Goal: Task Accomplishment & Management: Manage account settings

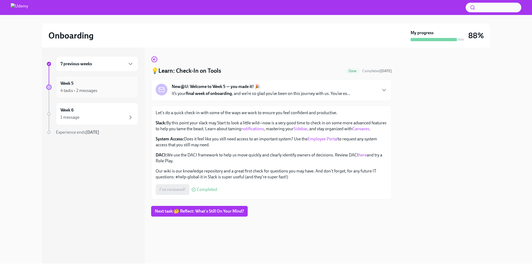
click at [109, 88] on div "4 tasks • 2 messages" at bounding box center [97, 91] width 73 height 6
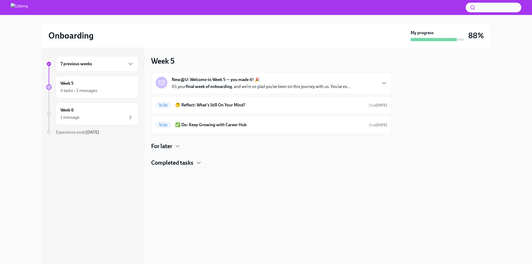
click at [290, 89] on p "It’s your final week of onboarding , and we’re so glad you’ve been on this jour…" at bounding box center [261, 87] width 179 height 6
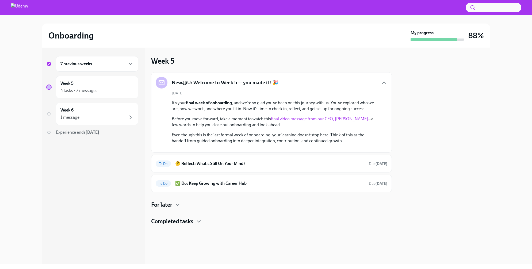
scroll to position [47, 0]
click at [252, 167] on h6 "🤔 Reflect: What's Still On Your Mind?" at bounding box center [270, 164] width 190 height 6
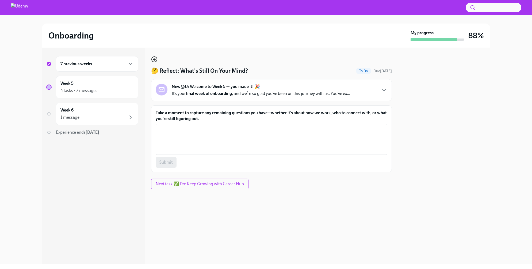
click at [153, 57] on circle "button" at bounding box center [154, 59] width 5 height 5
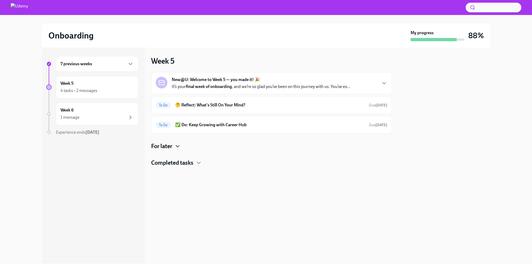
click at [175, 145] on icon "button" at bounding box center [178, 146] width 6 height 6
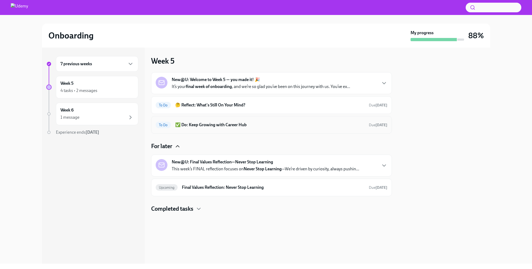
click at [276, 128] on div "To Do ✅ Do: Keep Growing with Career Hub Due [DATE]" at bounding box center [272, 125] width 232 height 9
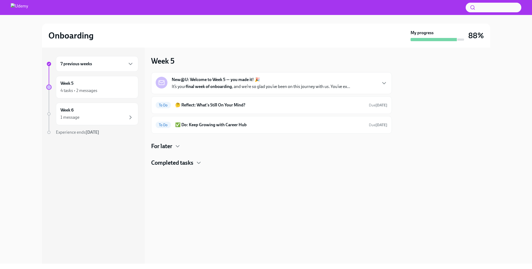
click at [190, 161] on h4 "Completed tasks" at bounding box center [172, 163] width 42 height 8
click at [99, 111] on div "Week 6 1 message" at bounding box center [97, 113] width 73 height 13
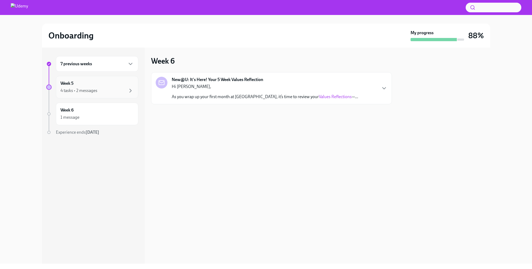
click at [94, 88] on div "4 tasks • 2 messages" at bounding box center [79, 91] width 37 height 6
